Goal: Share content: Share content

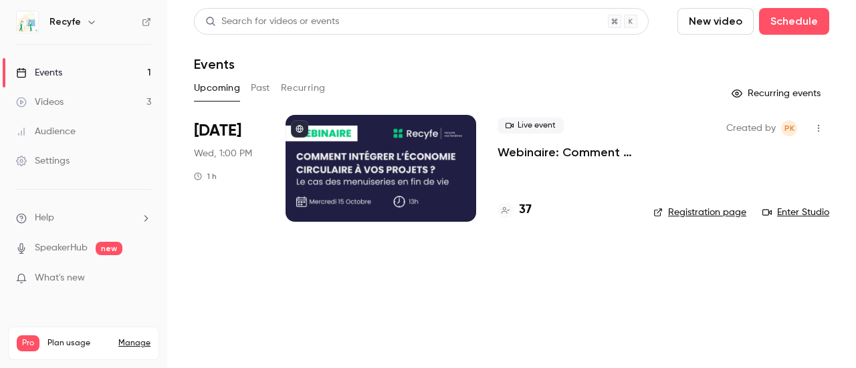
click at [532, 154] on p "Webinaire: Comment intégrer l'économie circulaire dans vos projets ?" at bounding box center [565, 152] width 134 height 16
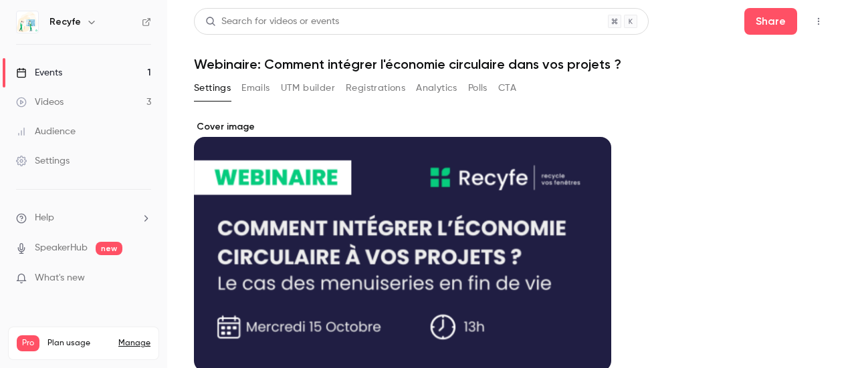
click at [376, 96] on button "Registrations" at bounding box center [376, 88] width 60 height 21
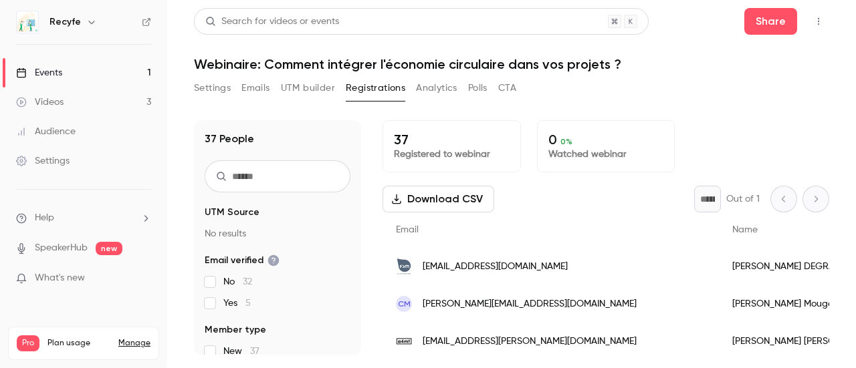
scroll to position [134, 0]
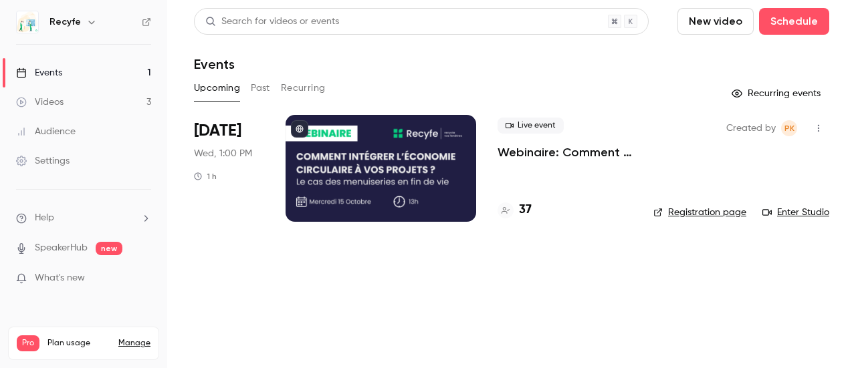
click at [527, 155] on p "Webinaire: Comment intégrer l'économie circulaire dans vos projets ?" at bounding box center [565, 152] width 134 height 16
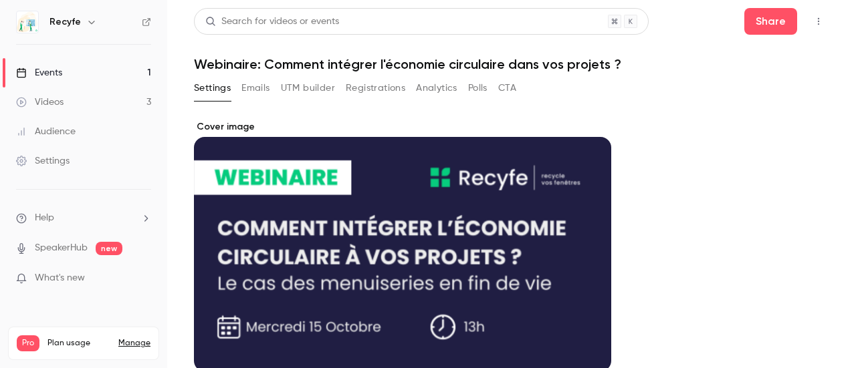
click at [394, 87] on button "Registrations" at bounding box center [376, 88] width 60 height 21
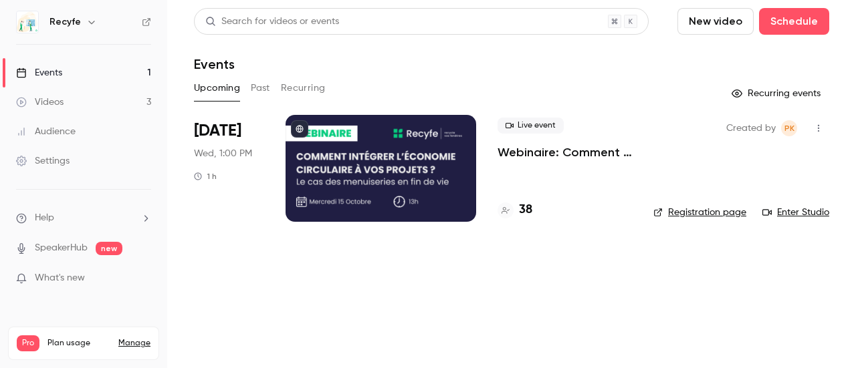
click at [536, 154] on p "Webinaire: Comment intégrer l'économie circulaire dans vos projets ?" at bounding box center [565, 152] width 134 height 16
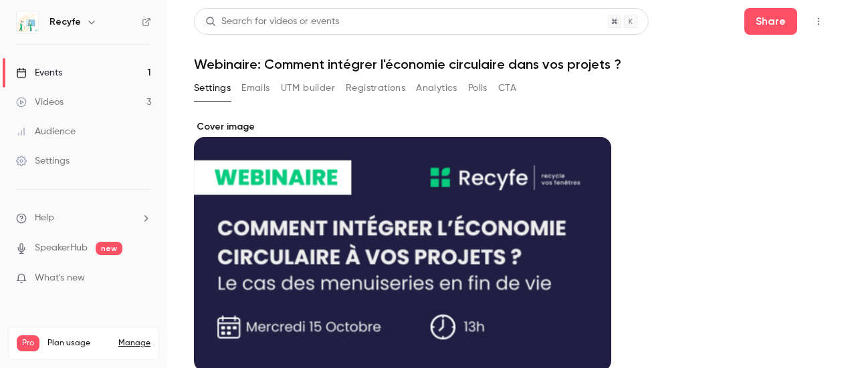
click at [358, 93] on button "Registrations" at bounding box center [376, 88] width 60 height 21
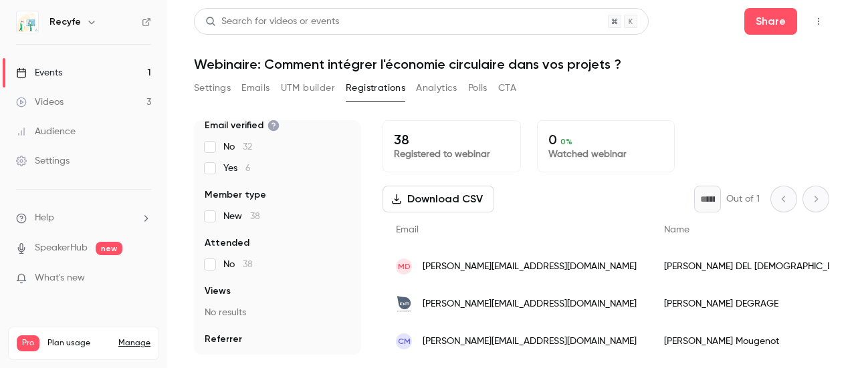
scroll to position [158, 0]
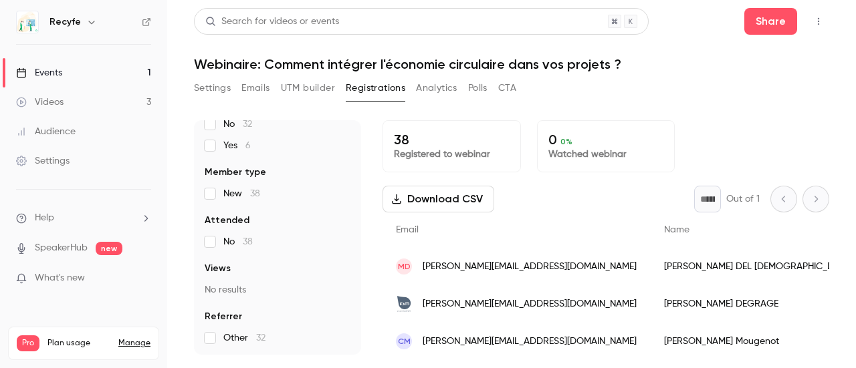
click at [111, 97] on link "Videos 3" at bounding box center [83, 102] width 167 height 29
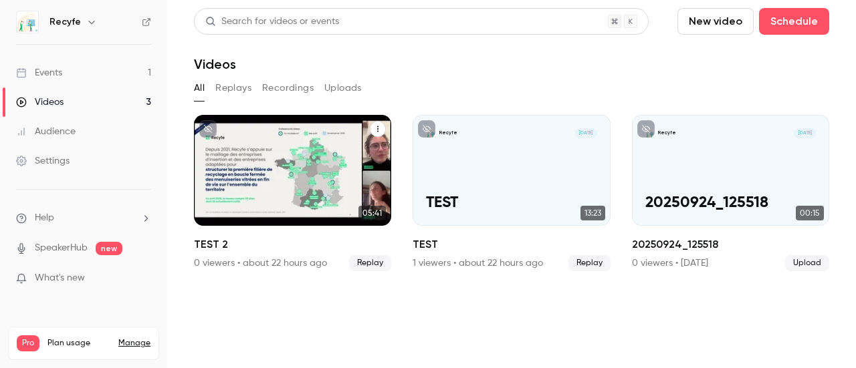
click at [308, 181] on div "Recyfe L Oct 2 TEST 2" at bounding box center [292, 170] width 197 height 111
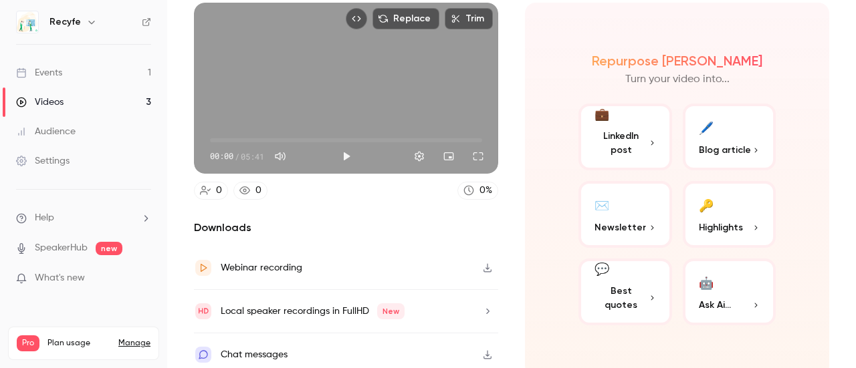
scroll to position [122, 0]
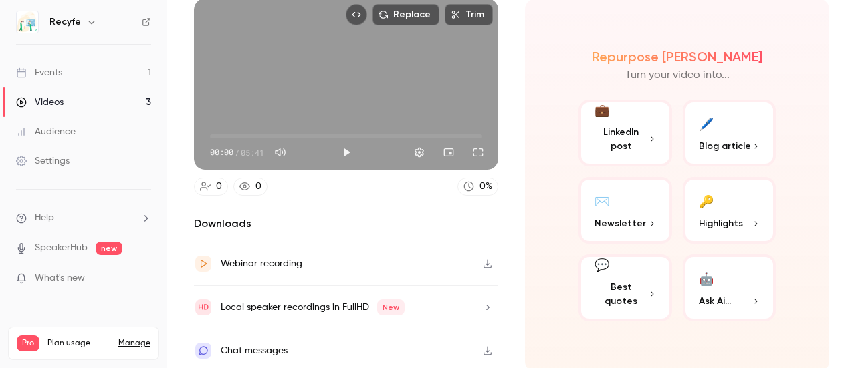
click at [611, 138] on span "LinkedIn post" at bounding box center [620, 139] width 53 height 28
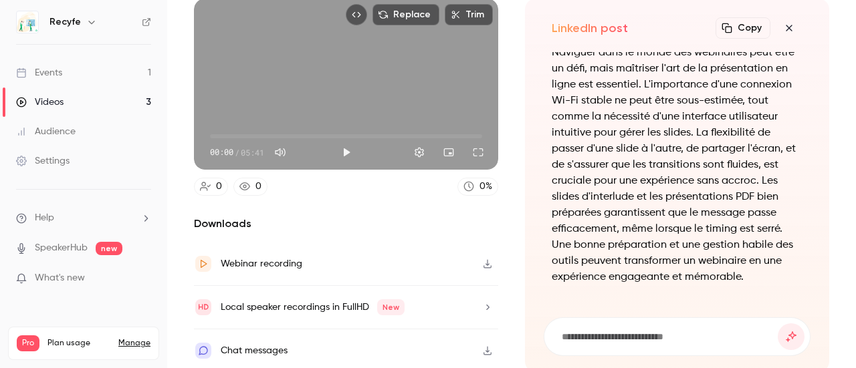
scroll to position [-27, 0]
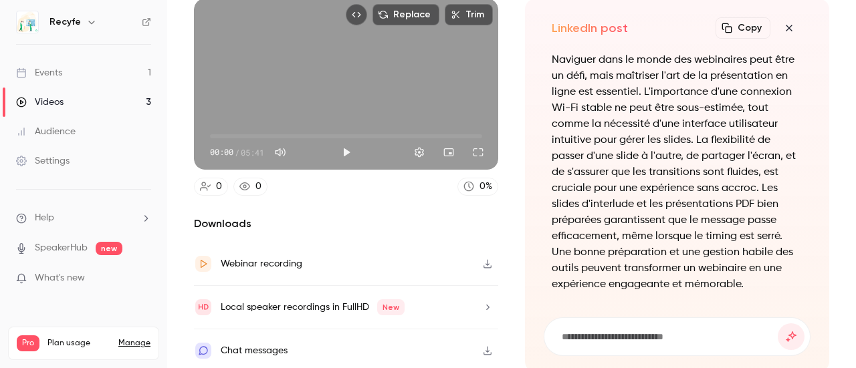
click at [781, 28] on icon "button" at bounding box center [789, 28] width 16 height 11
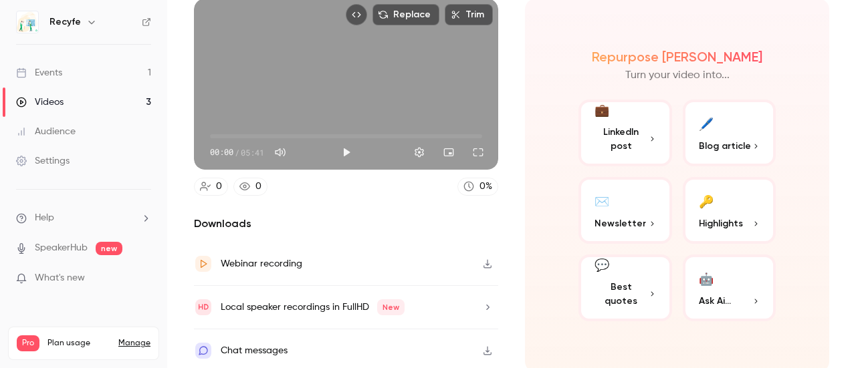
click at [639, 207] on button "✉️ Newsletter" at bounding box center [625, 210] width 94 height 67
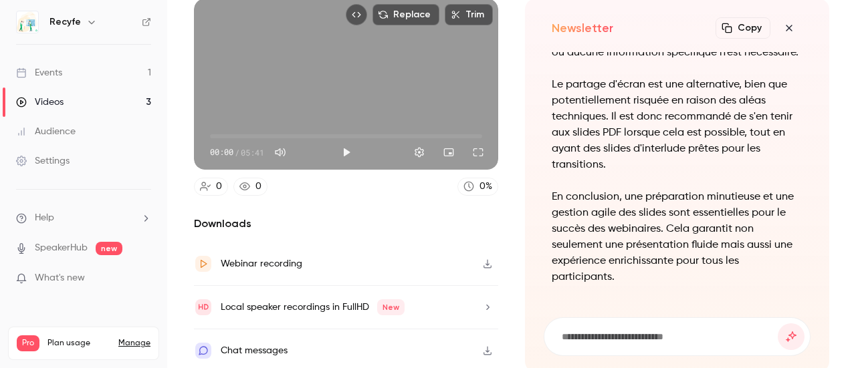
click at [786, 30] on icon "button" at bounding box center [789, 28] width 6 height 6
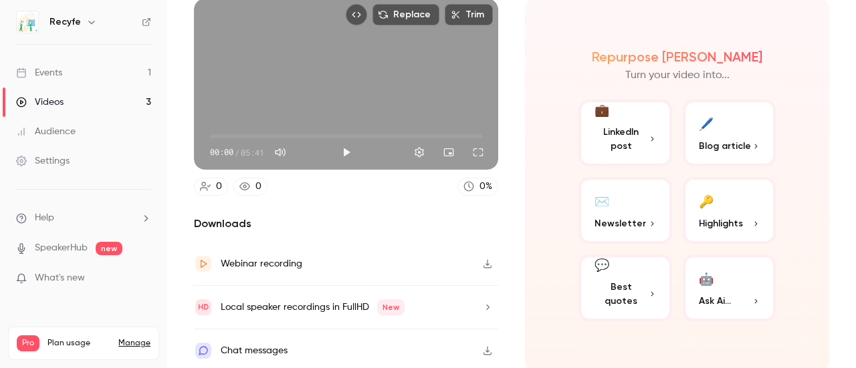
click at [724, 217] on span "Highlights" at bounding box center [721, 224] width 44 height 14
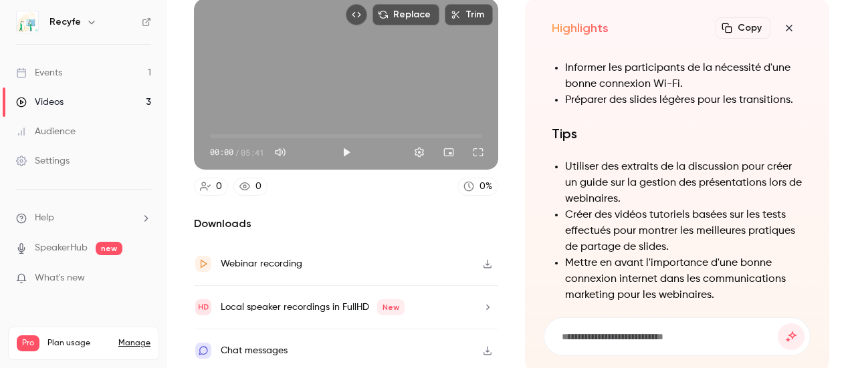
scroll to position [0, 0]
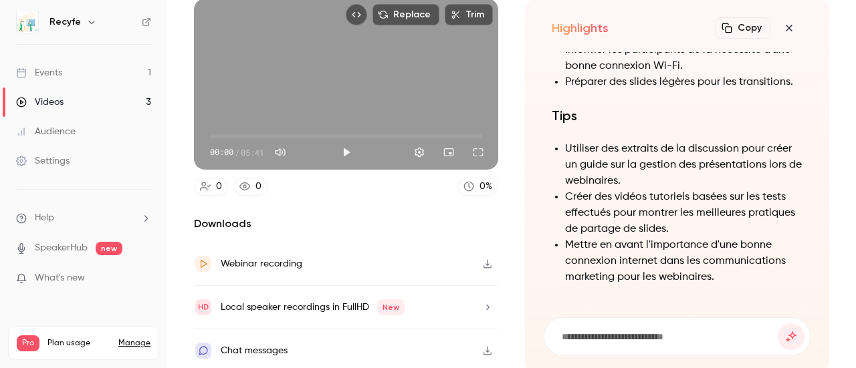
click at [781, 31] on icon "button" at bounding box center [789, 28] width 16 height 11
